Goal: Register for event/course

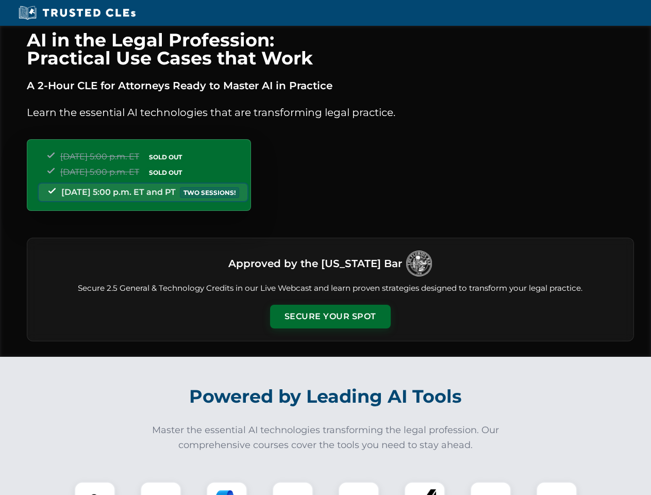
click at [330, 316] on button "Secure Your Spot" at bounding box center [330, 317] width 121 height 24
click at [95, 488] on img at bounding box center [95, 502] width 30 height 30
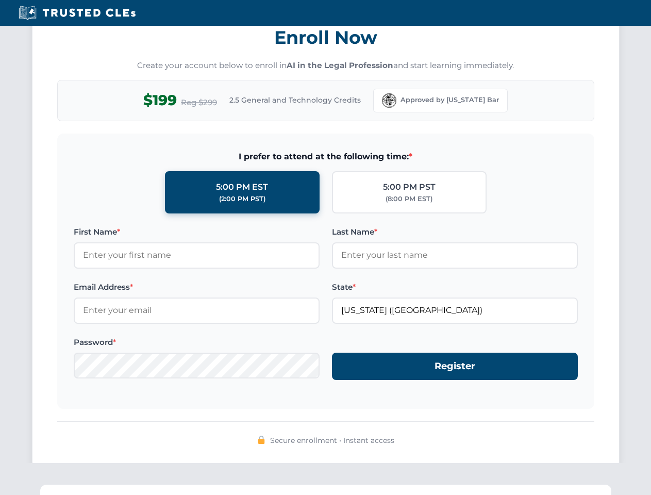
scroll to position [1011, 0]
